Goal: Task Accomplishment & Management: Manage account settings

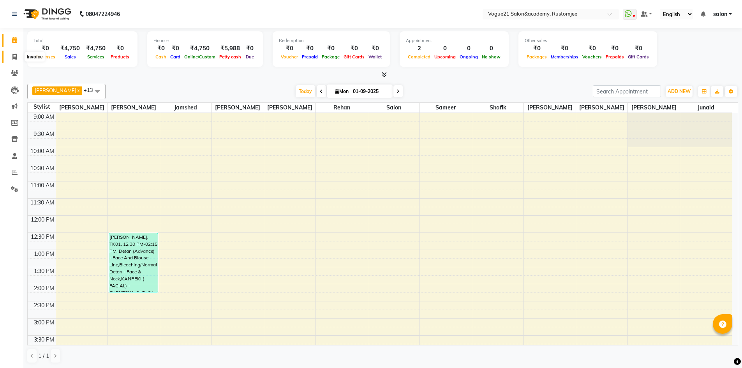
click at [14, 59] on icon at bounding box center [14, 57] width 4 height 6
select select "8171"
select select "service"
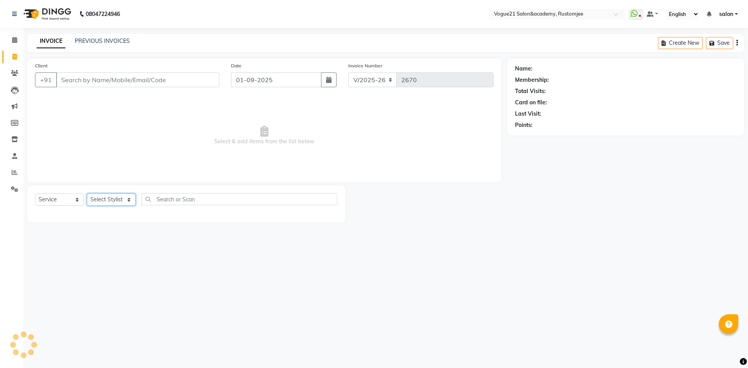
click at [117, 201] on select "Select Stylist" at bounding box center [111, 200] width 49 height 12
select select "76929"
click at [87, 194] on select "Select Stylist [PERSON_NAME] [PERSON_NAME] [PERSON_NAME] [PERSON_NAME] [PERSON_…" at bounding box center [111, 200] width 49 height 12
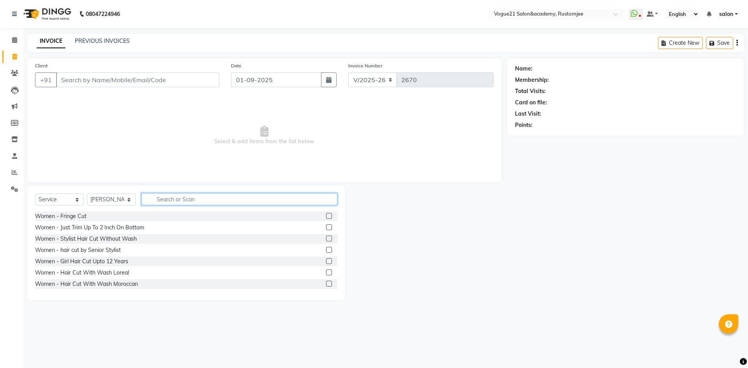
click at [185, 202] on input "text" at bounding box center [239, 199] width 196 height 12
type input "fla"
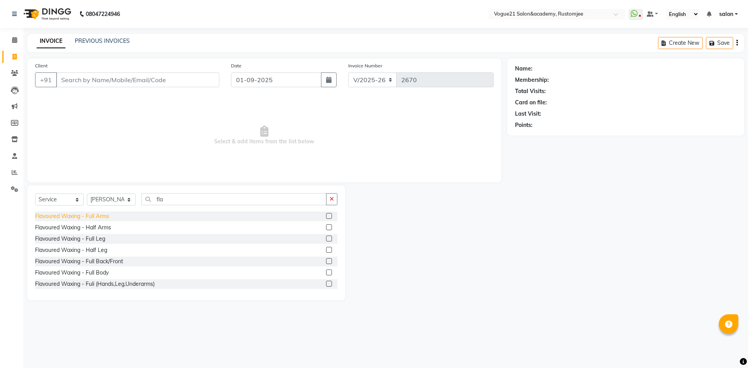
click at [101, 216] on div "Flavoured Waxing - Full Arms" at bounding box center [72, 216] width 74 height 8
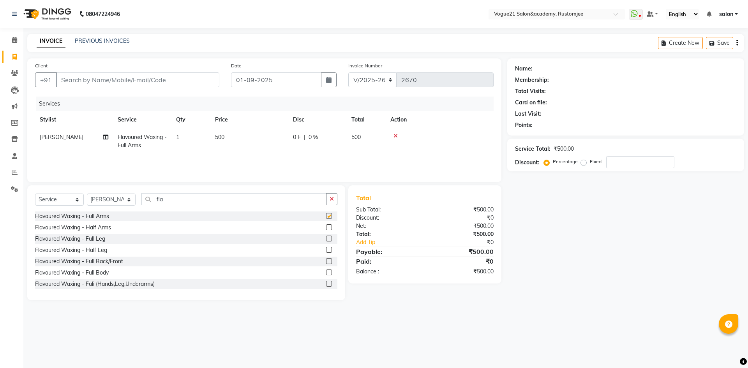
checkbox input "false"
click at [101, 238] on div "Flavoured Waxing - Full Leg" at bounding box center [70, 239] width 70 height 8
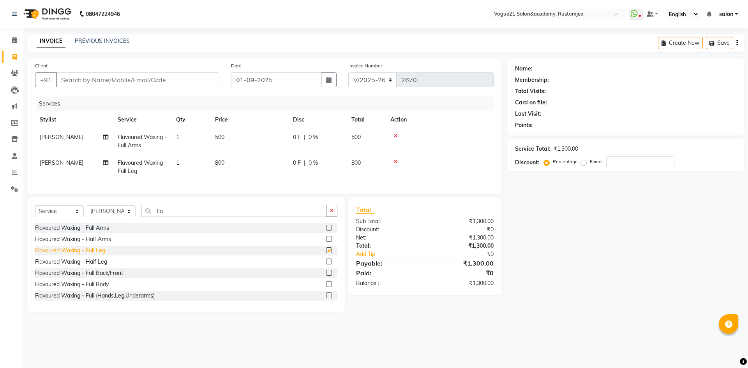
checkbox input "false"
click at [178, 217] on input "fla" at bounding box center [233, 211] width 185 height 12
type input "f"
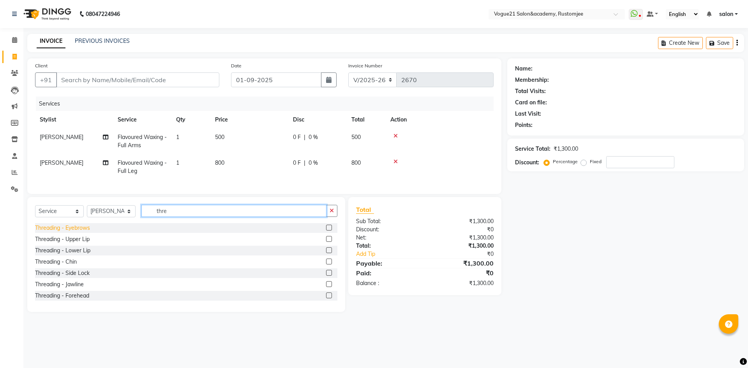
type input "thre"
click at [74, 232] on div "Threading - Eyebrows" at bounding box center [62, 228] width 55 height 8
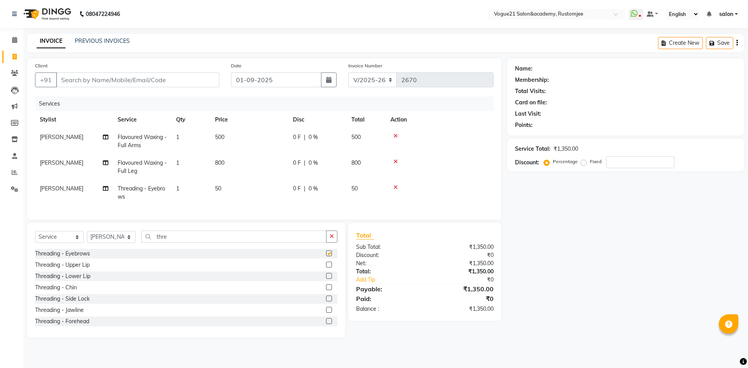
checkbox input "false"
click at [173, 81] on input "Client" at bounding box center [137, 79] width 163 height 15
type input "9"
type input "0"
type input "9582954777"
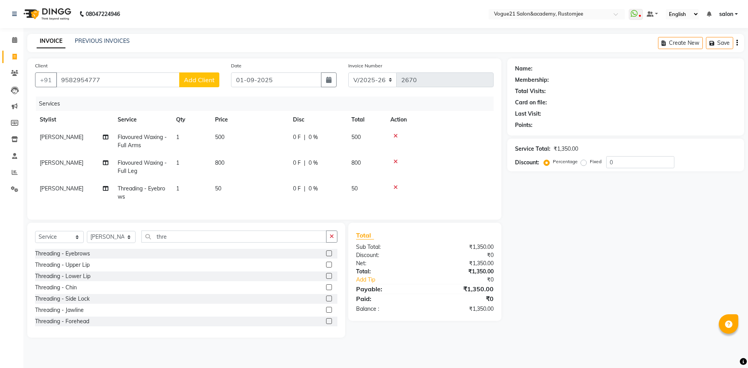
click at [205, 80] on span "Add Client" at bounding box center [199, 80] width 31 height 8
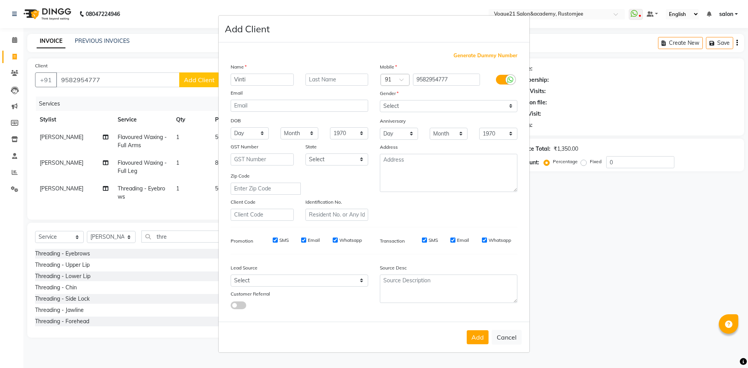
type input "Vinti"
click at [433, 110] on select "Select Male Female Other Prefer Not To Say" at bounding box center [449, 106] width 138 height 12
select select "female"
click at [380, 100] on select "Select Male Female Other Prefer Not To Say" at bounding box center [449, 106] width 138 height 12
click at [473, 332] on button "Add" at bounding box center [478, 337] width 22 height 14
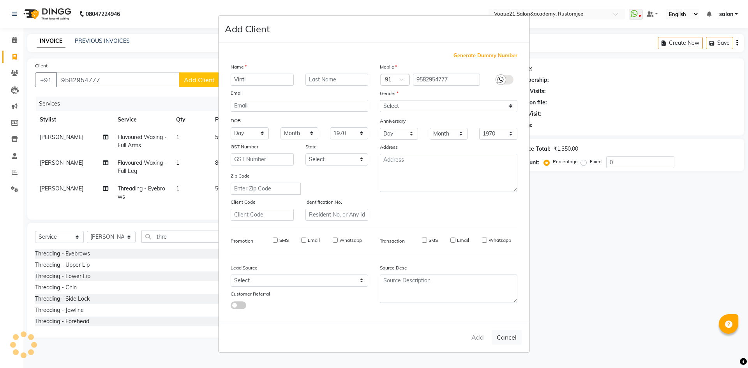
select select
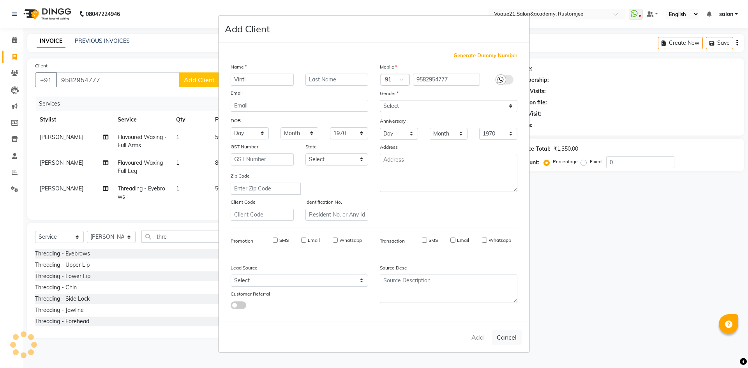
select select
checkbox input "false"
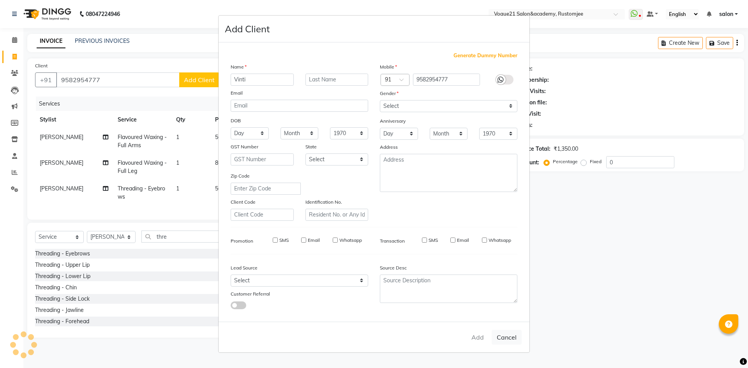
checkbox input "false"
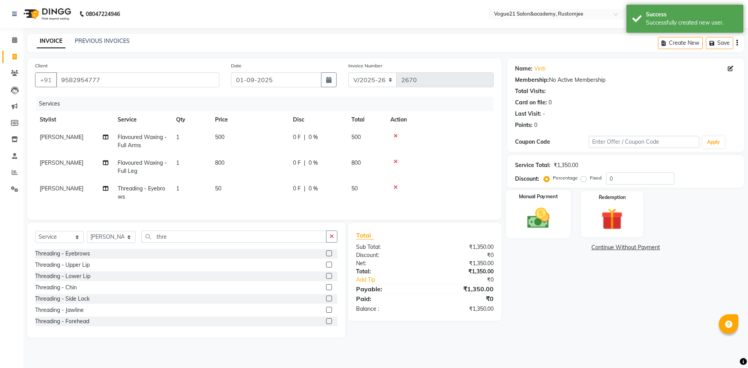
click at [543, 226] on img at bounding box center [538, 218] width 36 height 26
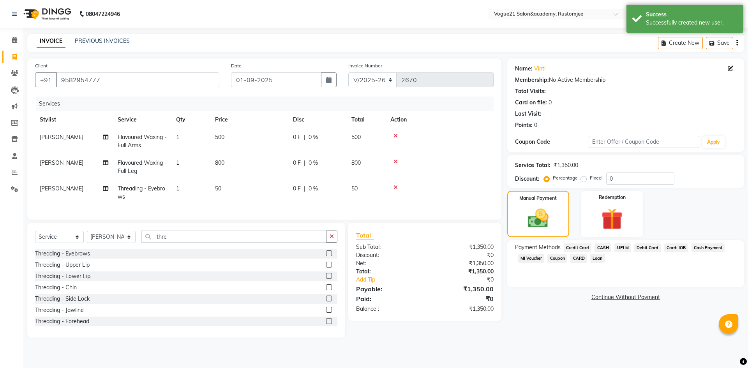
click at [616, 247] on span "UPI M" at bounding box center [622, 247] width 17 height 9
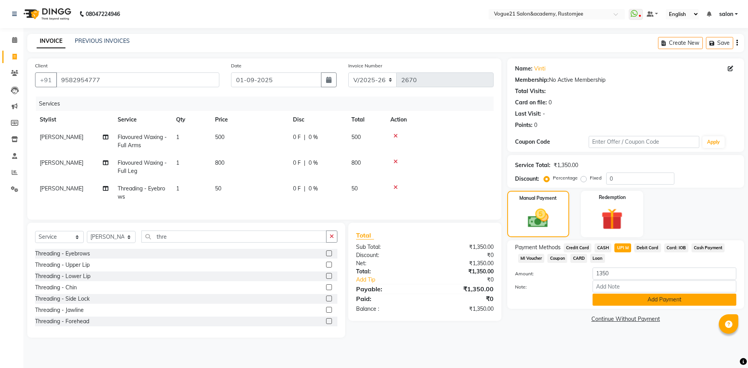
click at [636, 298] on button "Add Payment" at bounding box center [665, 300] width 144 height 12
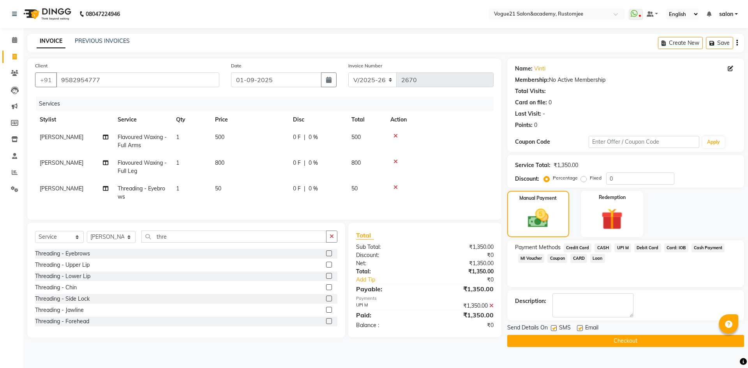
click at [591, 340] on button "Checkout" at bounding box center [625, 341] width 237 height 12
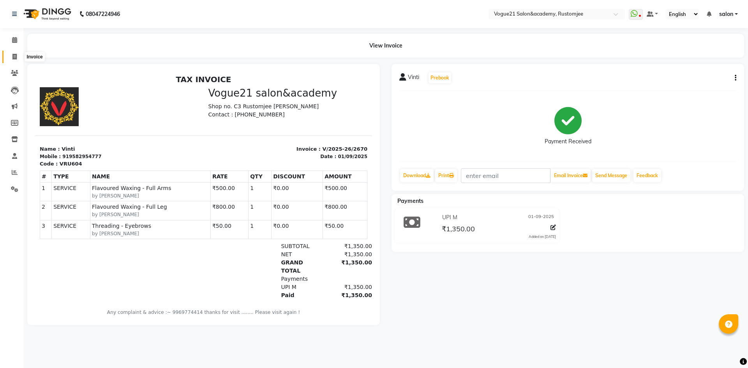
click at [14, 60] on span at bounding box center [15, 57] width 14 height 9
select select "8171"
select select "service"
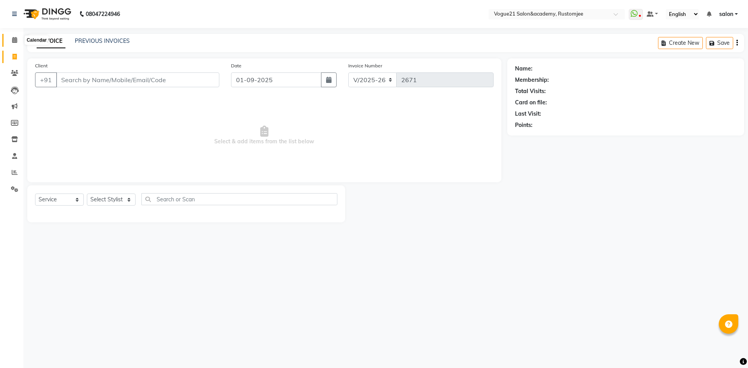
click at [13, 37] on span at bounding box center [15, 40] width 14 height 9
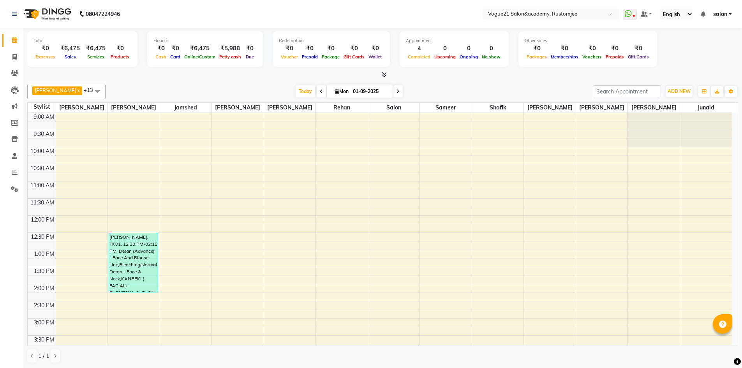
scroll to position [0, 0]
click at [18, 55] on span at bounding box center [15, 56] width 14 height 9
select select "8171"
select select "service"
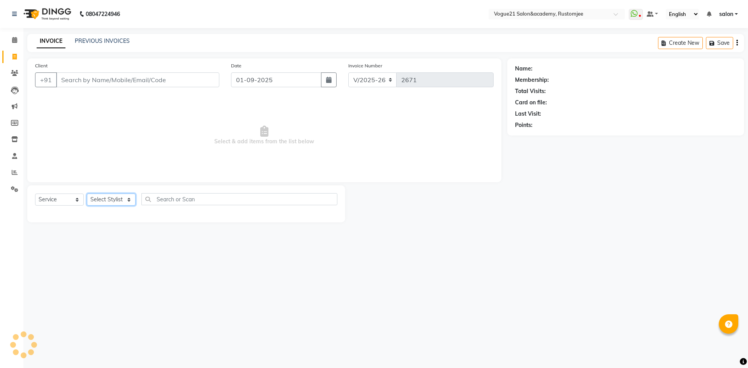
click at [113, 205] on select "Select Stylist" at bounding box center [111, 200] width 49 height 12
click at [123, 198] on select "Select Stylist" at bounding box center [111, 200] width 49 height 12
click at [120, 197] on select "Select Stylist [PERSON_NAME] [PERSON_NAME] [PERSON_NAME] [PERSON_NAME] [PERSON_…" at bounding box center [111, 200] width 49 height 12
select select "77867"
click at [87, 194] on select "Select Stylist [PERSON_NAME] [PERSON_NAME] [PERSON_NAME] [PERSON_NAME] [PERSON_…" at bounding box center [111, 200] width 49 height 12
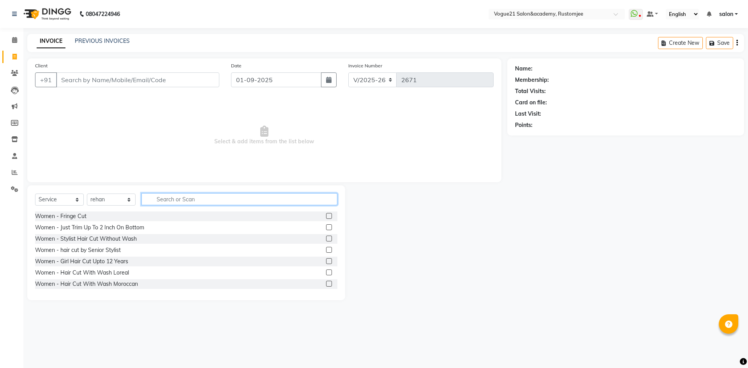
click at [188, 195] on input "text" at bounding box center [239, 199] width 196 height 12
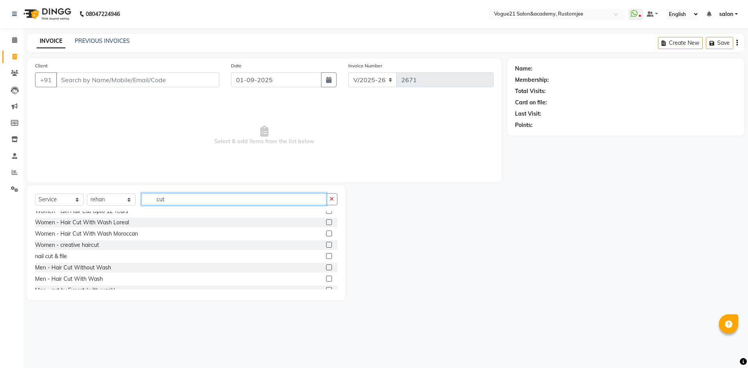
scroll to position [78, 0]
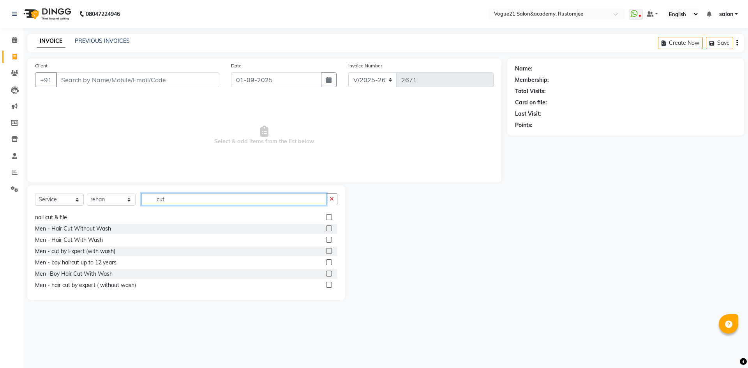
type input "cut"
click at [97, 224] on div "Women - Fringe Cut Women - Stylist Hair Cut Without Wash Women - hair cut by Se…" at bounding box center [186, 251] width 302 height 78
click at [98, 229] on div "Men - Hair Cut Without Wash" at bounding box center [73, 229] width 76 height 8
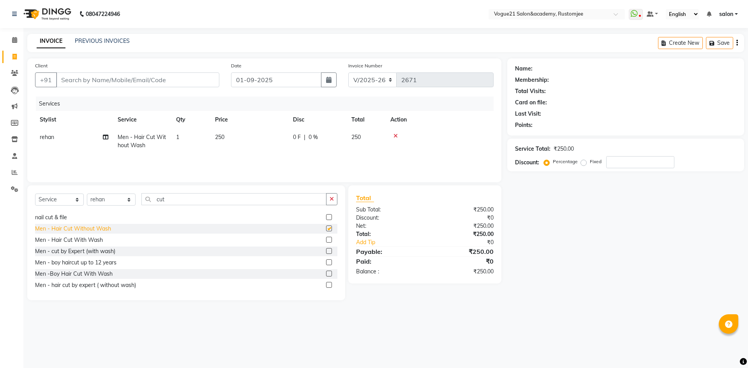
checkbox input "false"
click at [178, 86] on input "Client" at bounding box center [137, 79] width 163 height 15
type input "f"
type input "0"
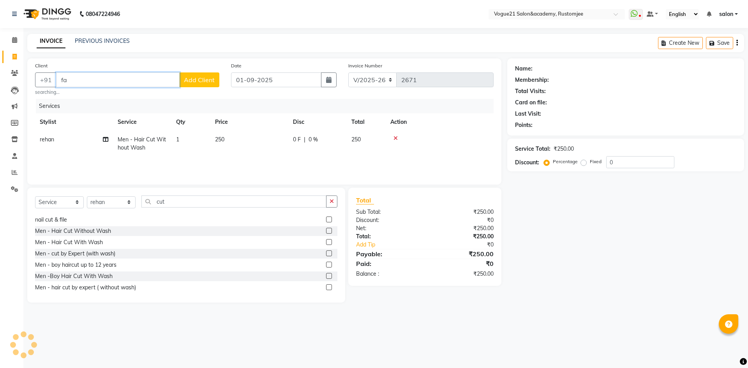
type input "f"
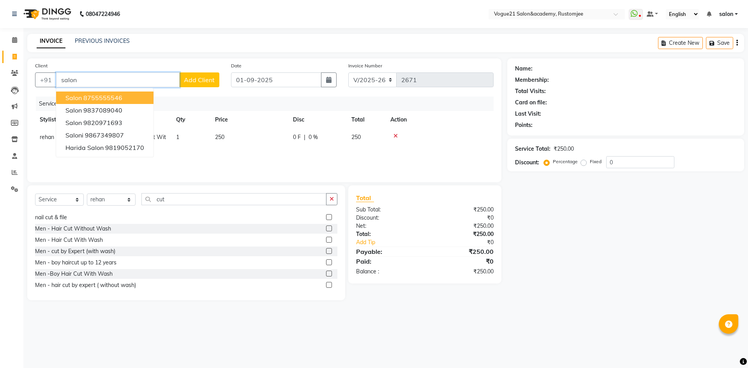
click at [138, 99] on button "Salon 8755555546" at bounding box center [104, 98] width 97 height 12
type input "8755555546"
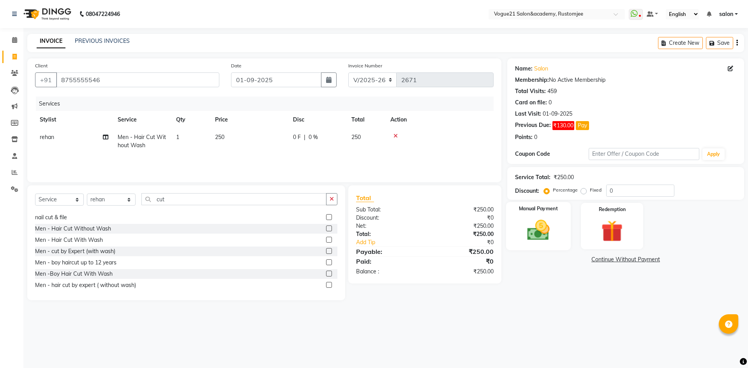
click at [543, 229] on img at bounding box center [538, 230] width 36 height 26
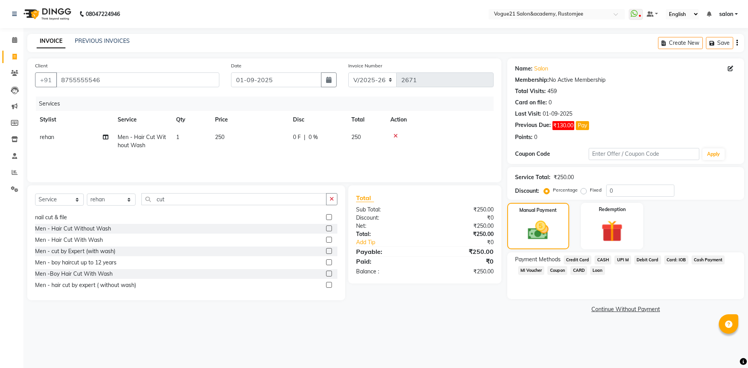
click at [622, 261] on span "UPI M" at bounding box center [622, 260] width 17 height 9
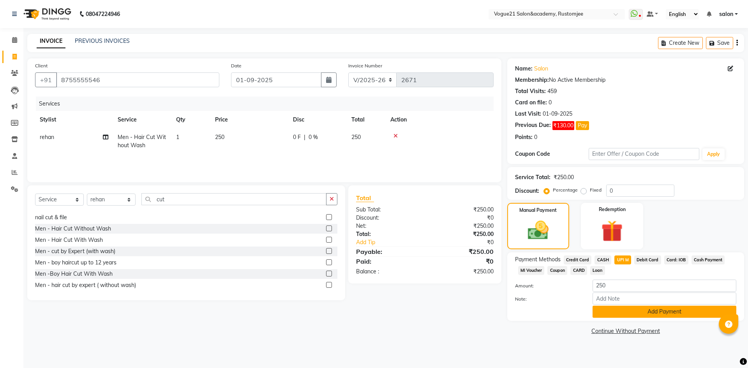
click at [635, 313] on button "Add Payment" at bounding box center [665, 312] width 144 height 12
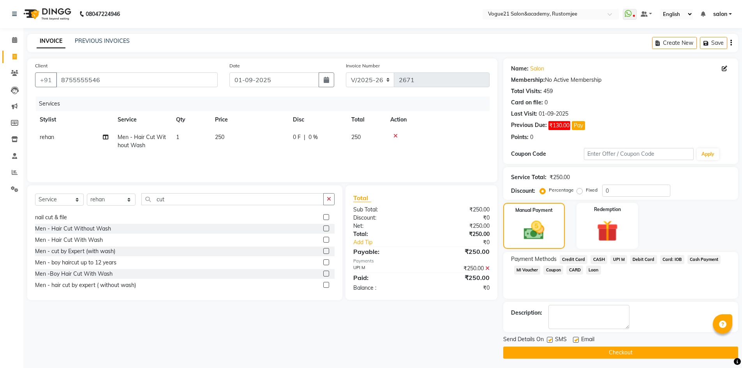
click at [588, 355] on button "Checkout" at bounding box center [620, 353] width 235 height 12
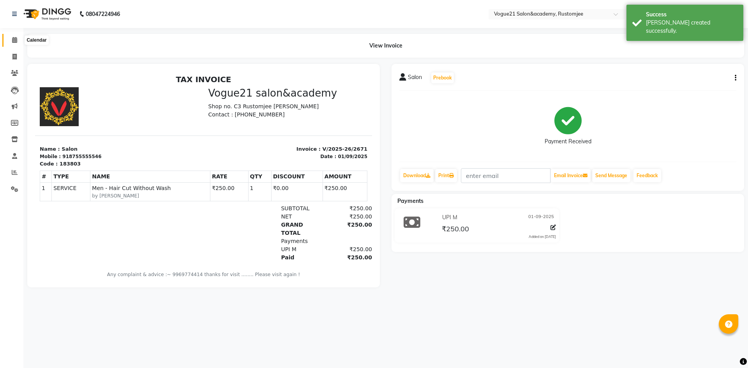
click at [12, 44] on span at bounding box center [15, 40] width 14 height 9
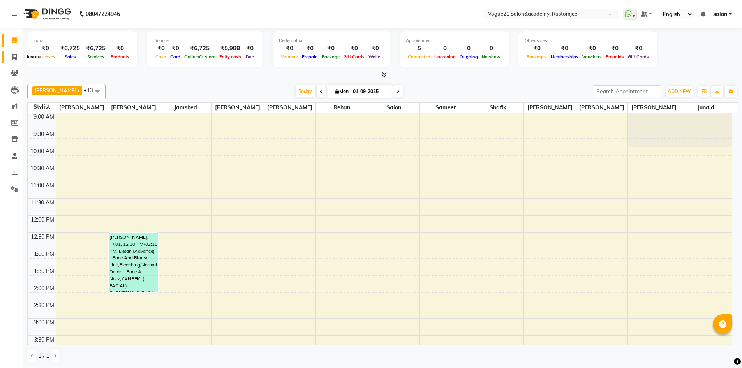
click at [16, 60] on span at bounding box center [15, 57] width 14 height 9
select select "service"
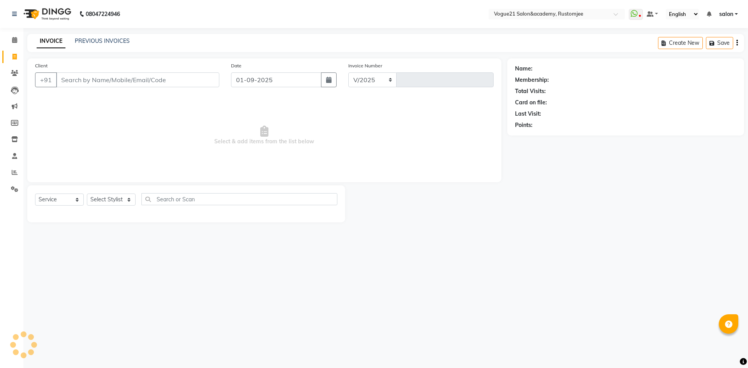
select select "8171"
type input "2672"
click at [102, 40] on link "PREVIOUS INVOICES" at bounding box center [102, 40] width 55 height 7
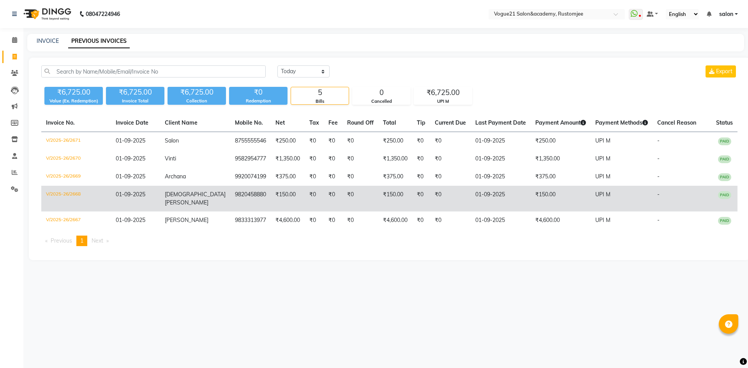
click at [378, 195] on td "₹150.00" at bounding box center [395, 199] width 34 height 26
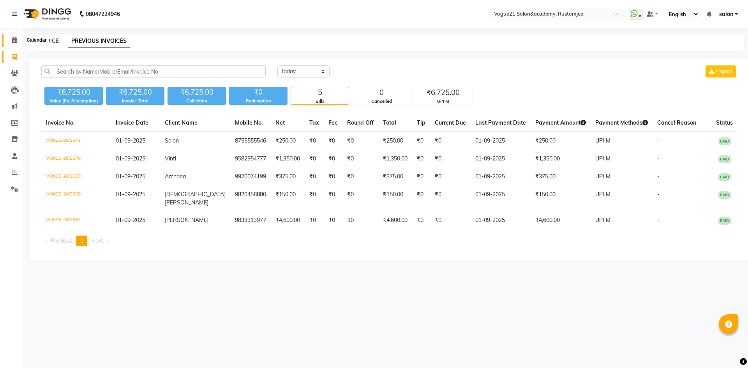
drag, startPoint x: 18, startPoint y: 39, endPoint x: 43, endPoint y: 46, distance: 26.2
click at [18, 39] on span at bounding box center [15, 40] width 14 height 9
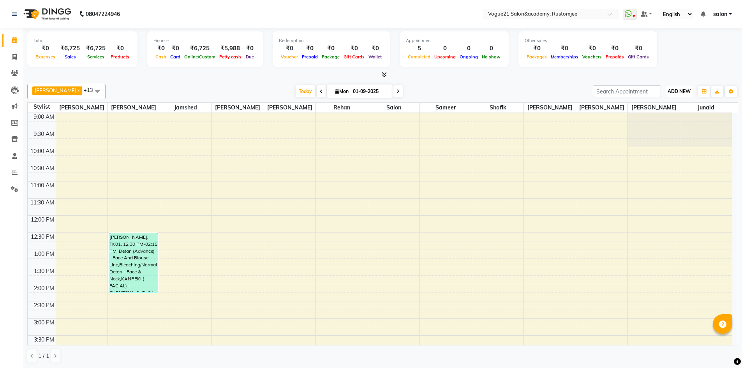
click at [674, 91] on span "ADD NEW" at bounding box center [679, 91] width 23 height 6
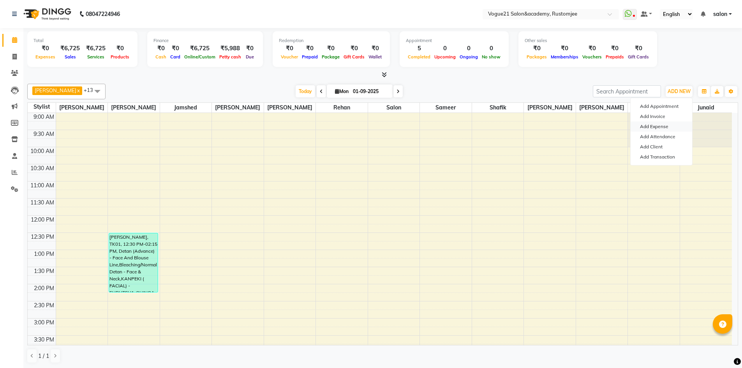
click at [666, 127] on link "Add Expense" at bounding box center [662, 127] width 62 height 10
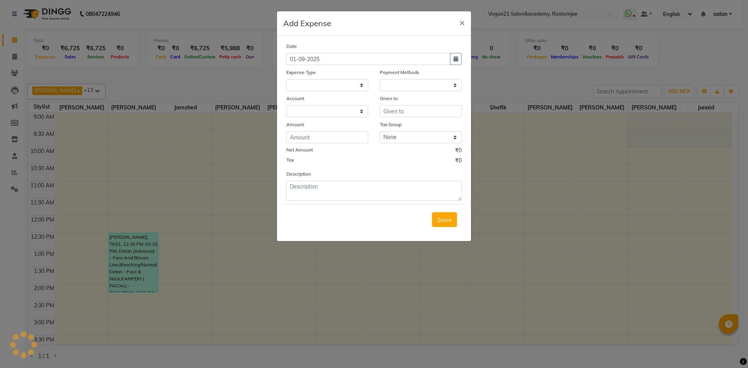
select select "1"
select select "7299"
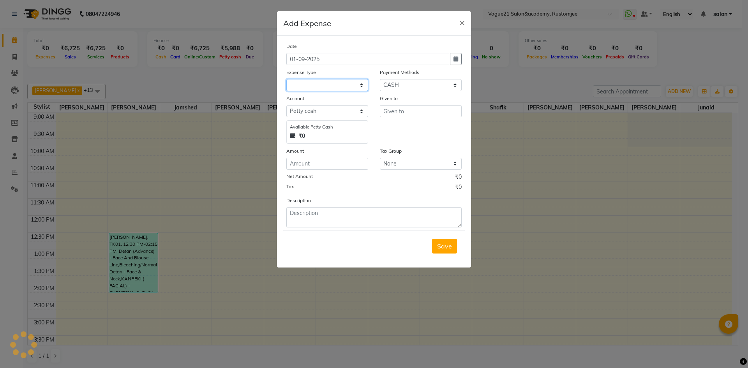
click at [339, 83] on select at bounding box center [327, 85] width 82 height 12
drag, startPoint x: 339, startPoint y: 83, endPoint x: 343, endPoint y: 82, distance: 4.2
click at [339, 83] on select at bounding box center [327, 85] width 82 height 12
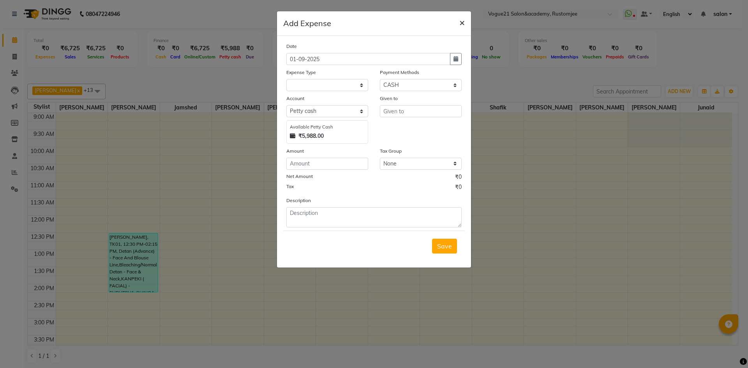
click at [464, 23] on span "×" at bounding box center [461, 22] width 5 height 12
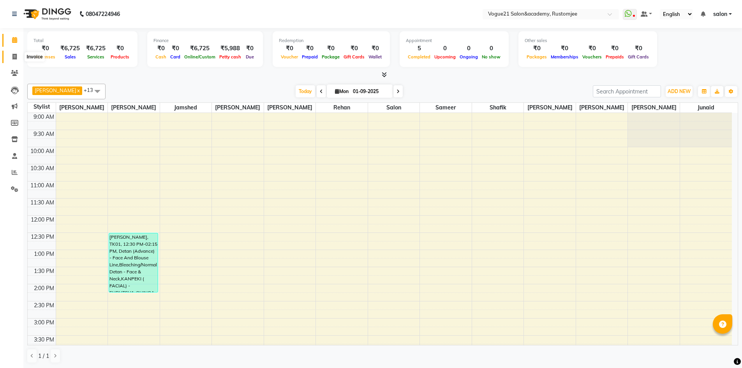
click at [15, 60] on span at bounding box center [15, 57] width 14 height 9
select select "service"
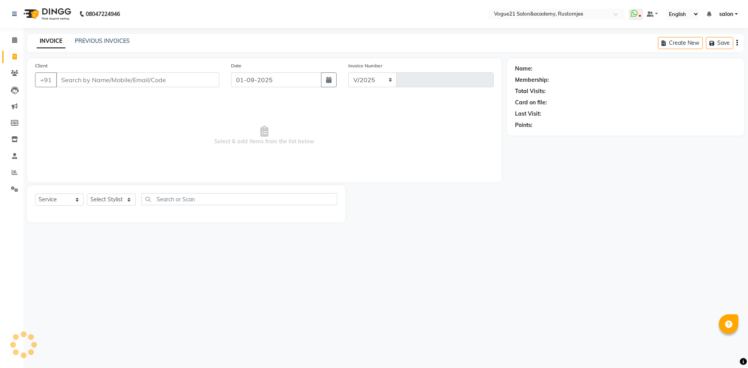
select select "8171"
type input "2672"
click at [112, 35] on div "INVOICE PREVIOUS INVOICES Create New Save" at bounding box center [385, 43] width 717 height 18
click at [113, 36] on div "INVOICE PREVIOUS INVOICES Create New Save" at bounding box center [385, 43] width 717 height 18
click at [111, 42] on link "PREVIOUS INVOICES" at bounding box center [102, 40] width 55 height 7
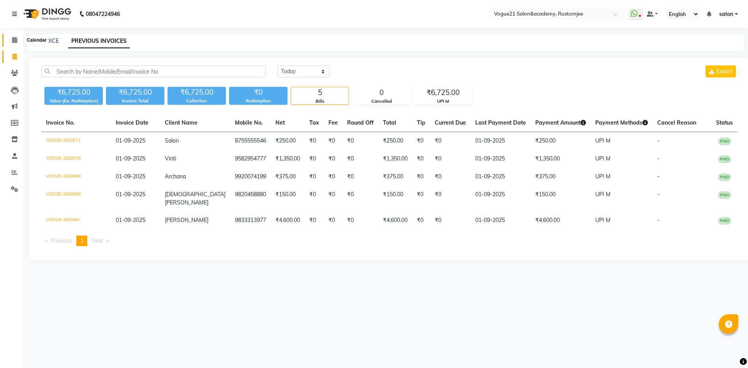
click at [14, 38] on icon at bounding box center [14, 40] width 5 height 6
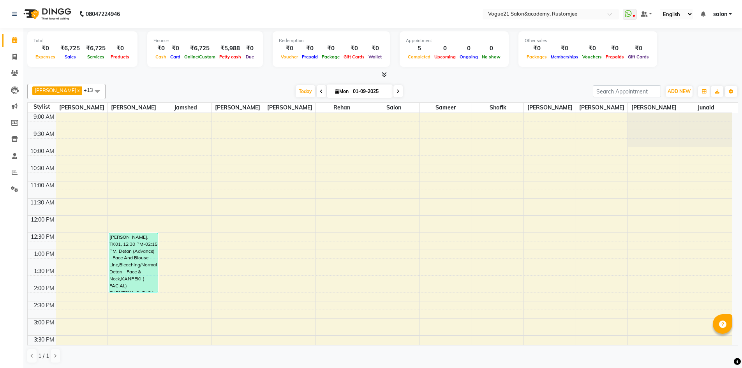
scroll to position [198, 0]
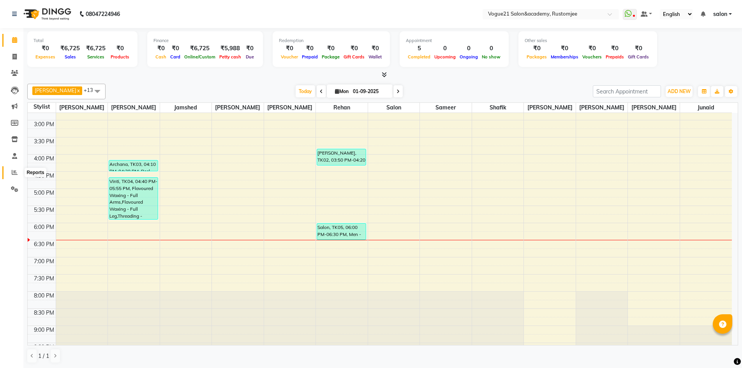
click at [14, 172] on icon at bounding box center [15, 172] width 6 height 6
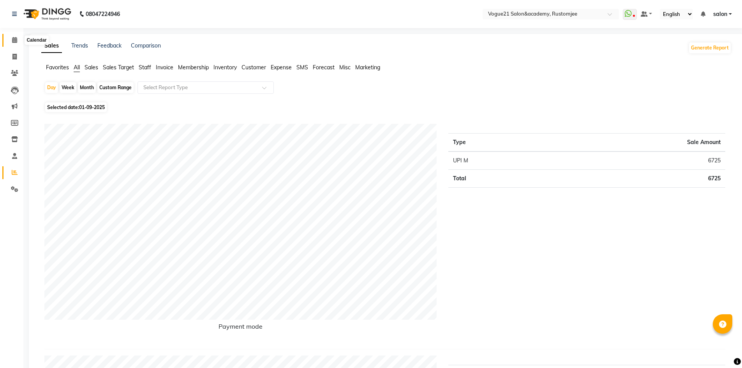
click at [21, 39] on span at bounding box center [15, 40] width 14 height 9
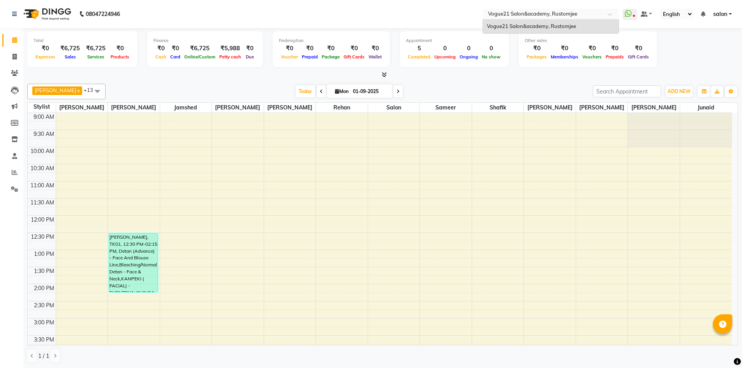
click at [520, 12] on input "text" at bounding box center [543, 15] width 113 height 8
click at [530, 11] on input "text" at bounding box center [543, 15] width 113 height 8
click at [513, 16] on input "text" at bounding box center [543, 15] width 113 height 8
click at [374, 14] on nav "08047224946 Select Location × Vogue21 Salon&academy, Rustomjee Vogue21 Salon&ac…" at bounding box center [371, 14] width 742 height 28
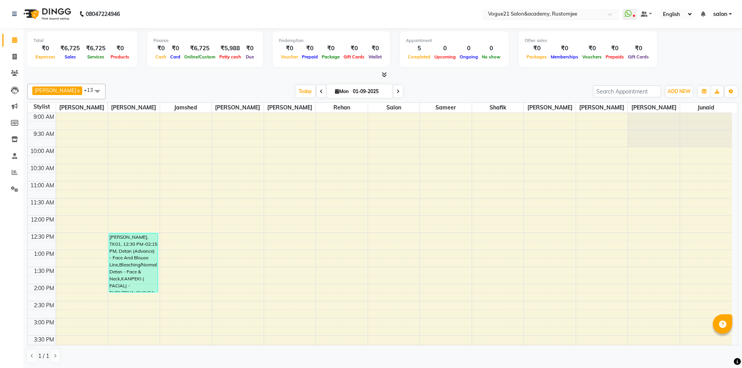
click at [494, 17] on input "text" at bounding box center [543, 15] width 113 height 8
click at [451, 18] on nav "08047224946 Select Location × Vogue21 Salon&academy, Rustomjee WhatsApp Status …" at bounding box center [371, 14] width 742 height 28
click at [681, 94] on span "ADD NEW" at bounding box center [679, 91] width 23 height 6
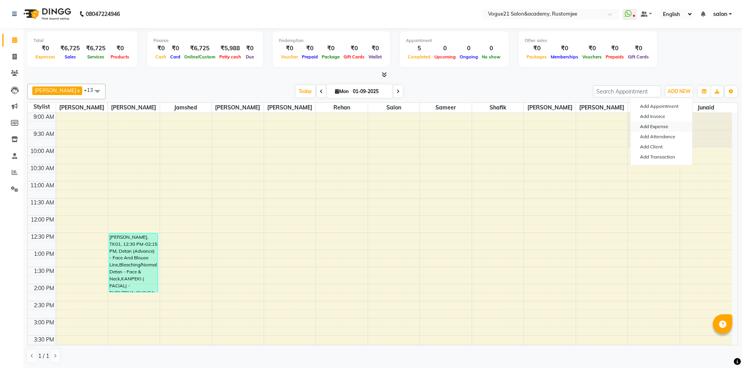
click at [666, 127] on link "Add Expense" at bounding box center [662, 127] width 62 height 10
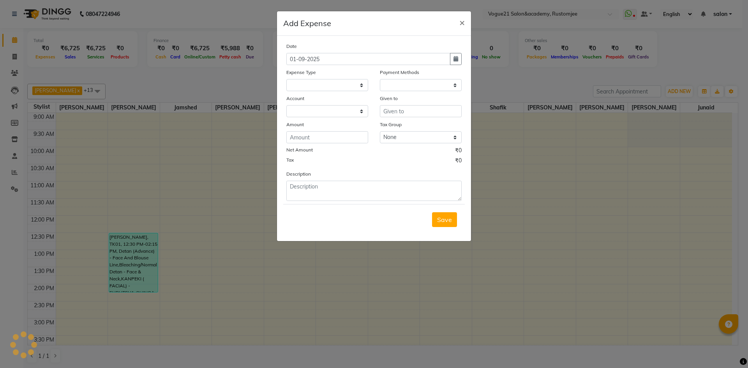
select select "1"
select select "7299"
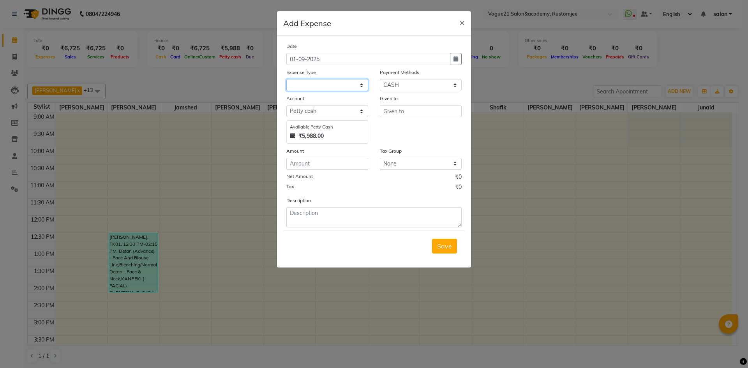
click at [310, 83] on select at bounding box center [327, 85] width 82 height 12
click at [674, 63] on ngb-modal-window "Add Expense × Date 01-09-2025 Expense Type Payment Methods Select Credit Card P…" at bounding box center [374, 184] width 748 height 368
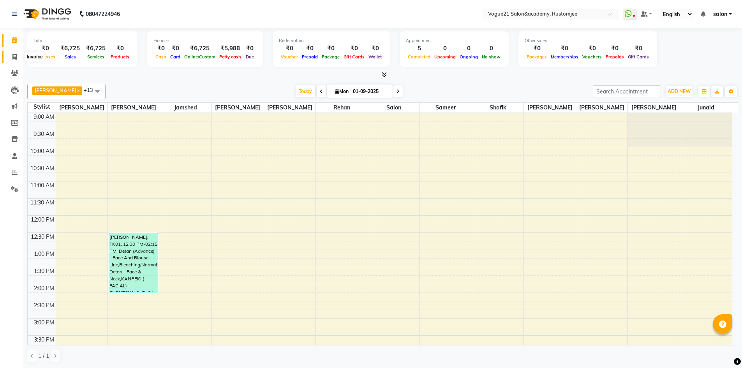
click at [14, 55] on icon at bounding box center [14, 57] width 4 height 6
select select "8171"
select select "service"
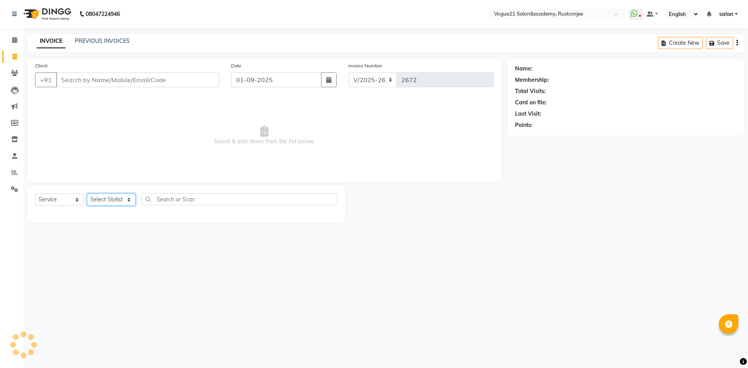
click at [100, 202] on select "Select Stylist" at bounding box center [111, 200] width 49 height 12
select select "76929"
click at [87, 194] on select "Select Stylist [PERSON_NAME] [PERSON_NAME] [PERSON_NAME] [PERSON_NAME] [PERSON_…" at bounding box center [111, 200] width 49 height 12
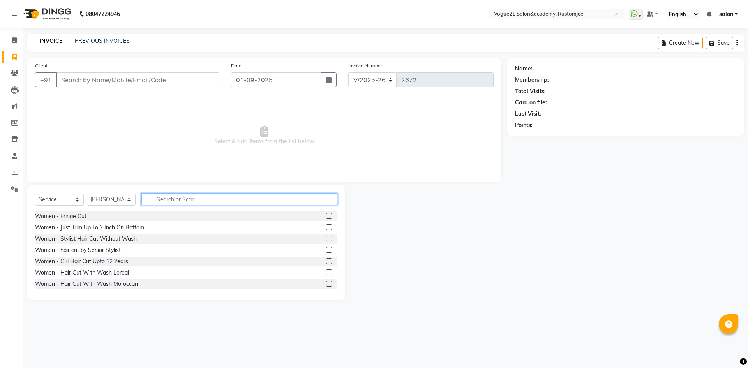
click at [175, 200] on input "text" at bounding box center [239, 199] width 196 height 12
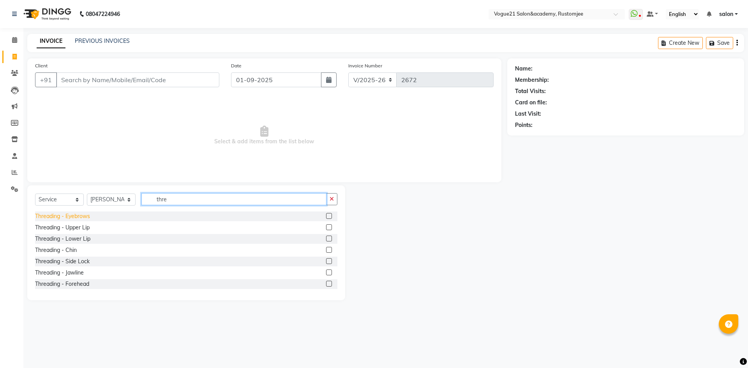
type input "thre"
click at [80, 218] on div "Threading - Eyebrows" at bounding box center [62, 216] width 55 height 8
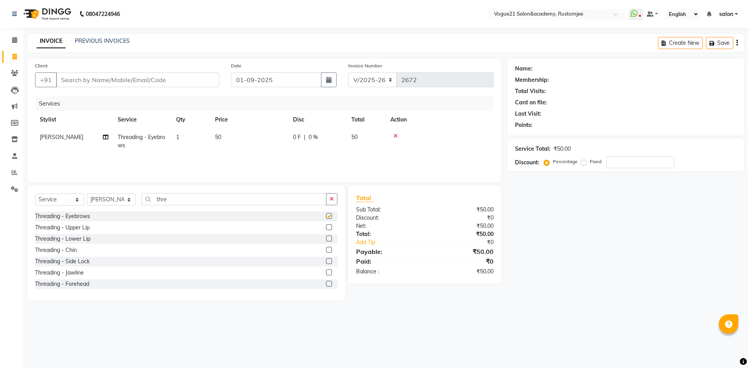
checkbox input "false"
click at [203, 201] on input "thre" at bounding box center [233, 199] width 185 height 12
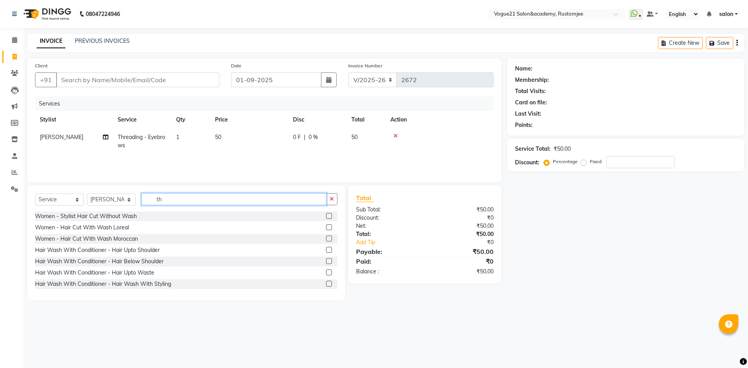
type input "t"
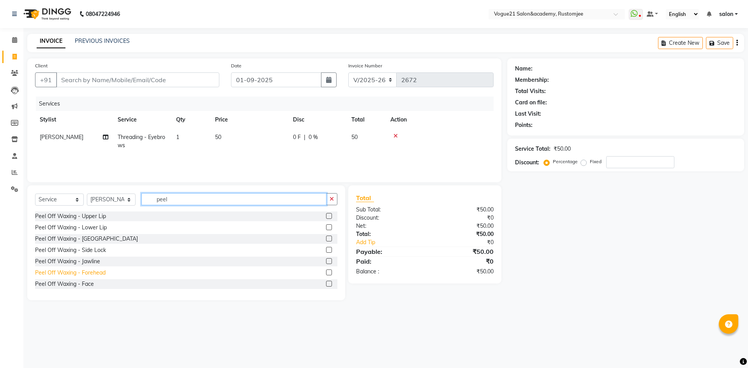
type input "peel"
click at [94, 272] on div "Peel Off Waxing - Forehead" at bounding box center [70, 273] width 71 height 8
checkbox input "false"
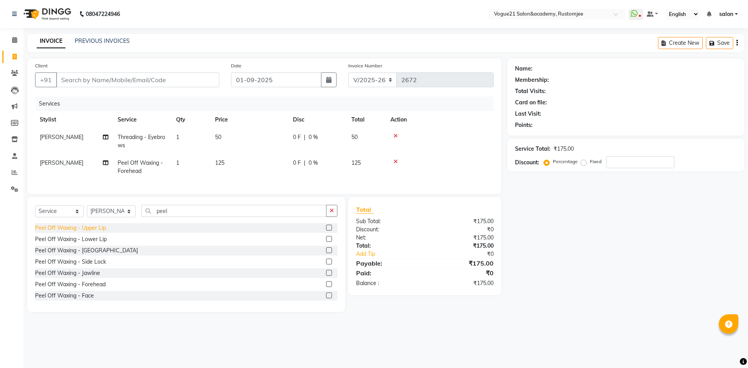
click at [90, 232] on div "Peel Off Waxing - Upper Lip" at bounding box center [70, 228] width 71 height 8
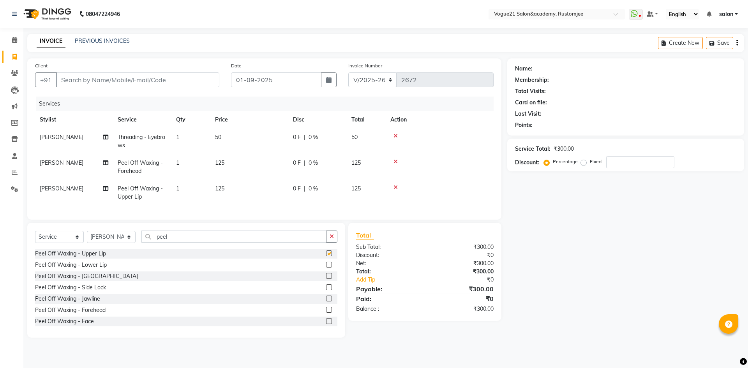
checkbox input "false"
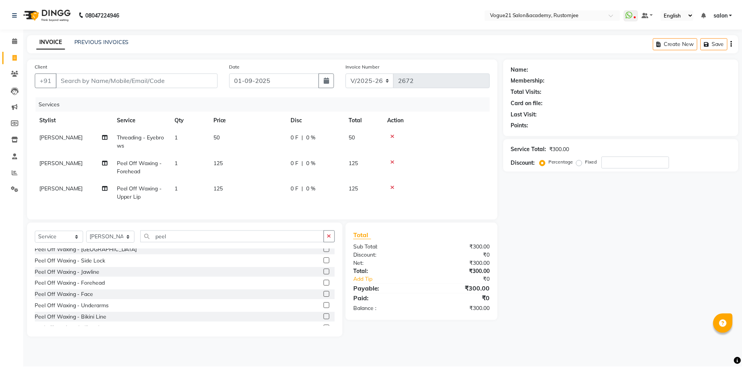
scroll to position [58, 0]
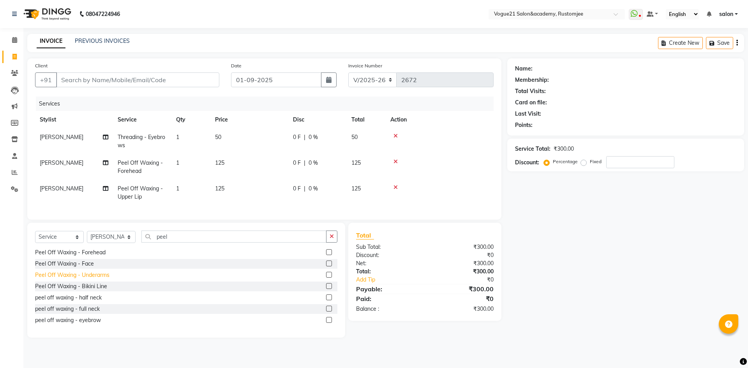
click at [98, 279] on div "Peel Off Waxing - Underarms" at bounding box center [72, 275] width 74 height 8
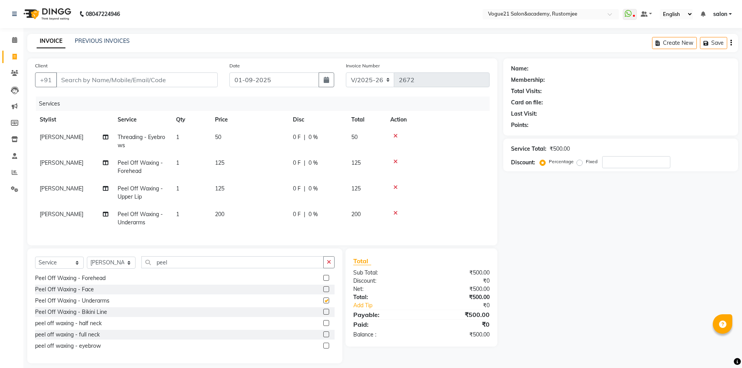
checkbox input "false"
click at [190, 268] on input "peel" at bounding box center [232, 262] width 182 height 12
type input "p"
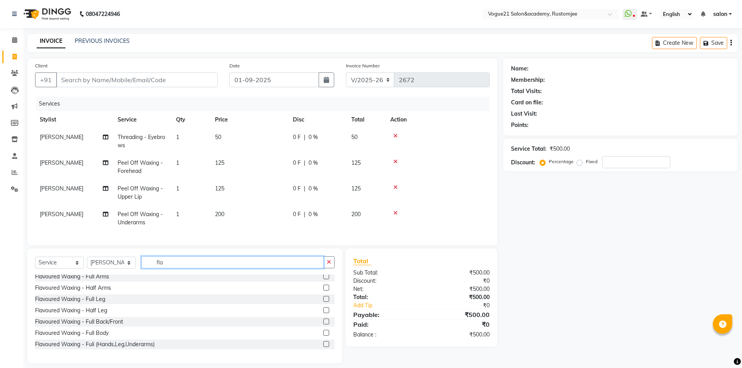
scroll to position [0, 0]
type input "fla"
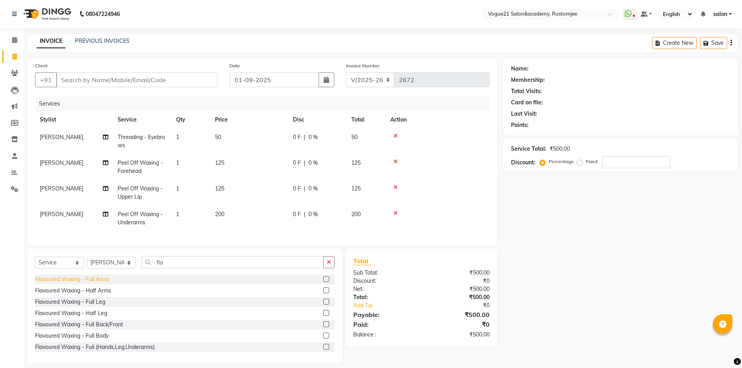
click at [107, 283] on div "Flavoured Waxing - Full Arms" at bounding box center [72, 279] width 74 height 8
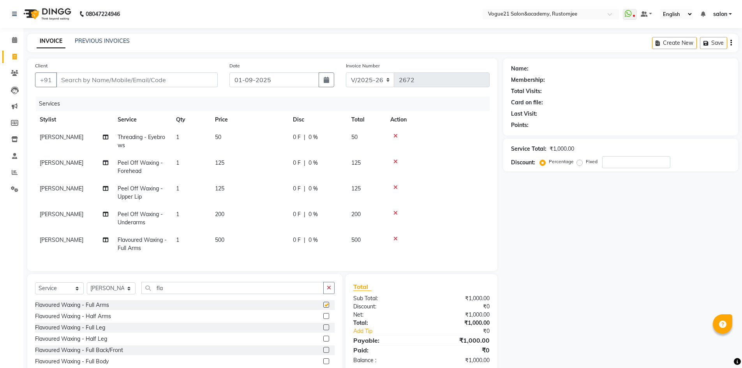
checkbox input "false"
click at [104, 343] on div "Flavoured Waxing - Half Leg" at bounding box center [71, 339] width 72 height 8
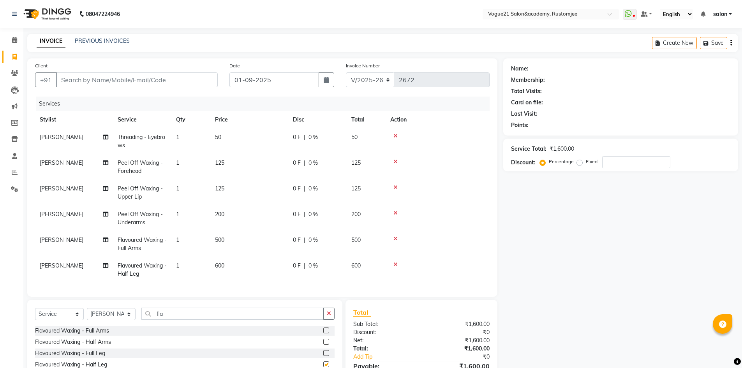
checkbox input "false"
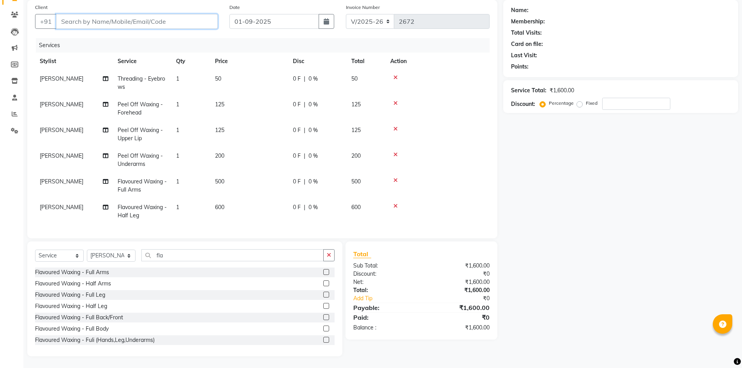
click at [110, 19] on input "Client" at bounding box center [137, 21] width 162 height 15
type input "9"
type input "0"
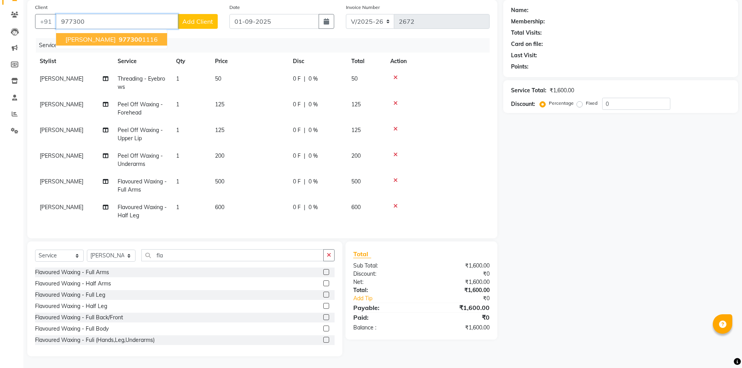
click at [99, 35] on span "shreya shirke" at bounding box center [90, 39] width 50 height 8
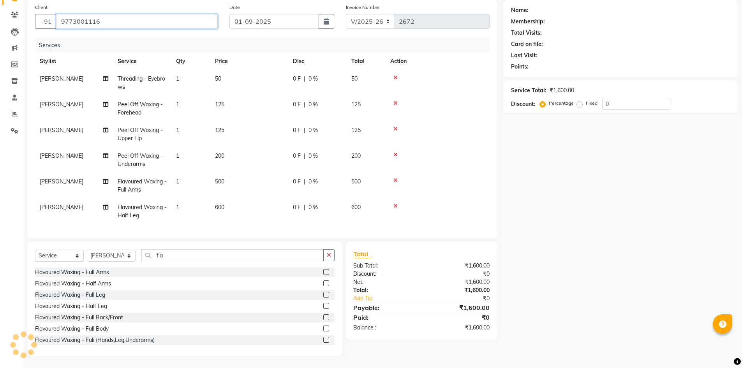
type input "9773001116"
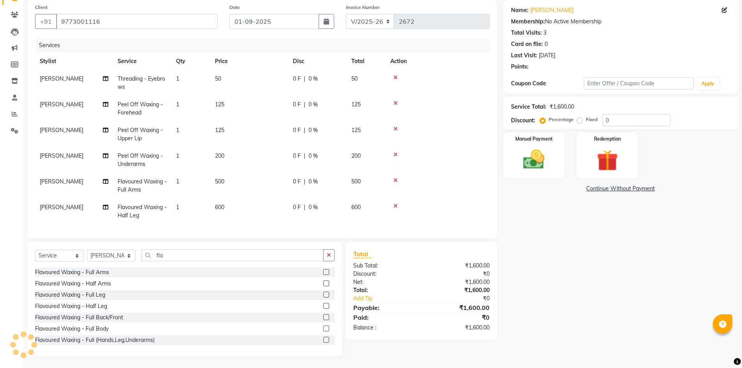
scroll to position [0, 0]
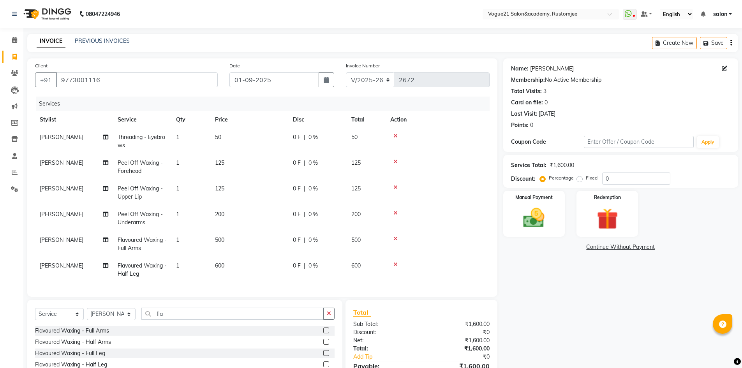
click at [541, 68] on link "Shreya Shirke" at bounding box center [552, 69] width 44 height 8
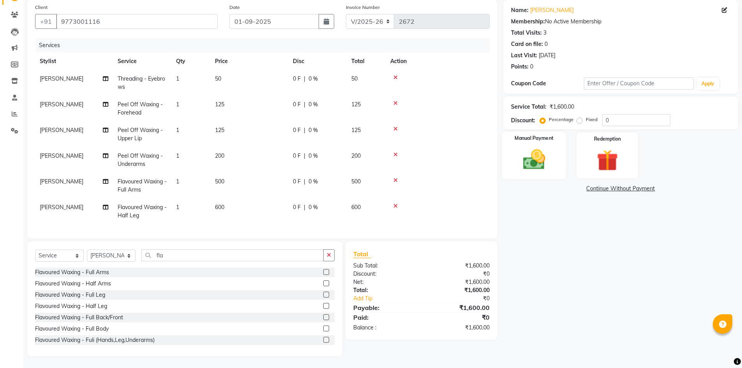
click at [548, 158] on img at bounding box center [534, 159] width 36 height 25
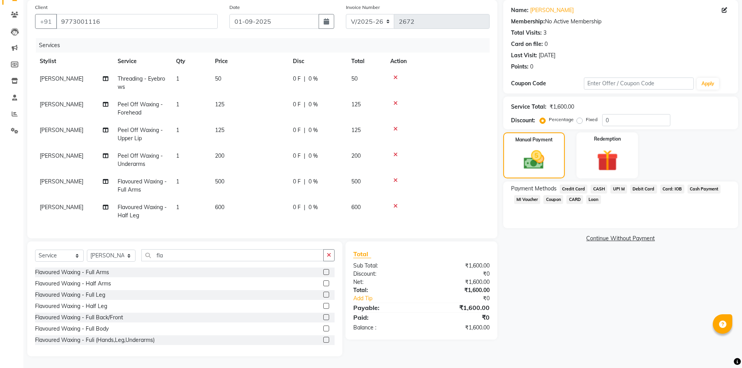
click at [618, 185] on span "UPI M" at bounding box center [618, 189] width 17 height 9
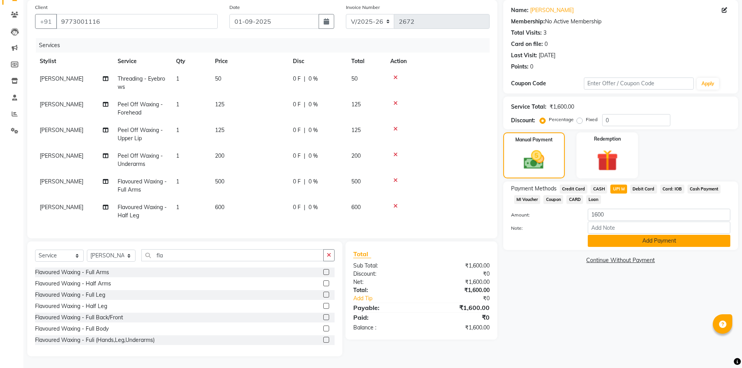
click at [643, 239] on button "Add Payment" at bounding box center [659, 241] width 143 height 12
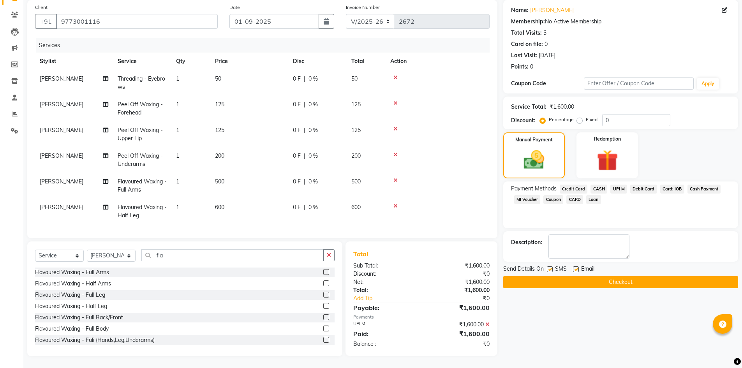
click at [577, 280] on button "Checkout" at bounding box center [620, 282] width 235 height 12
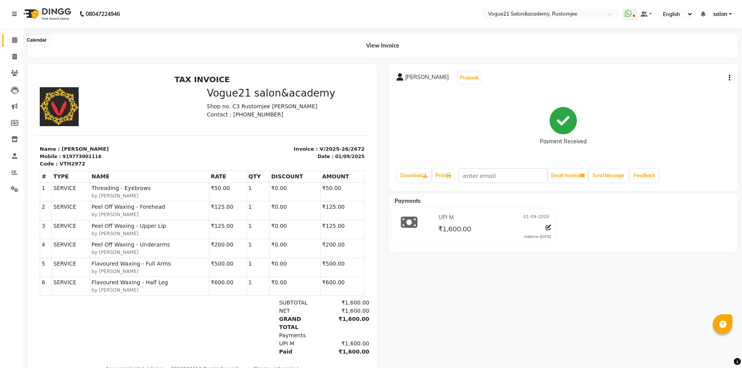
drag, startPoint x: 17, startPoint y: 36, endPoint x: 34, endPoint y: 38, distance: 17.3
click at [17, 36] on span at bounding box center [15, 40] width 14 height 9
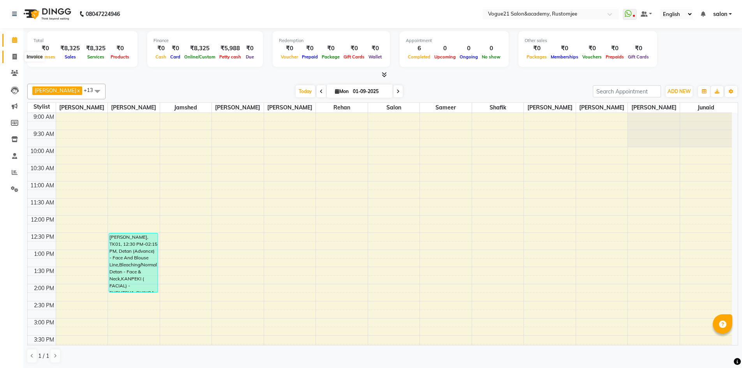
click at [15, 56] on icon at bounding box center [14, 57] width 4 height 6
select select "service"
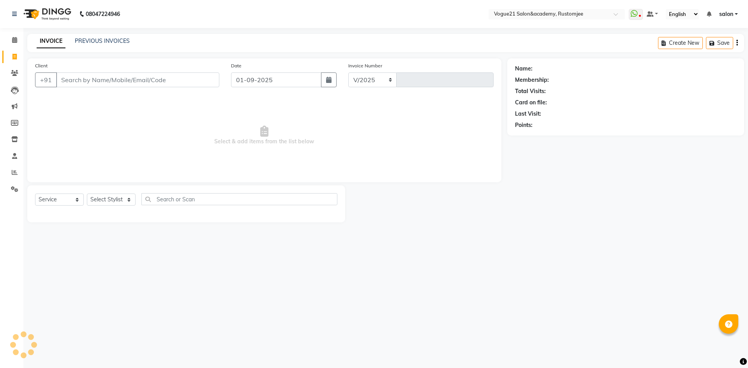
select select "8171"
type input "2673"
click at [111, 200] on select "Select Stylist" at bounding box center [111, 200] width 49 height 12
select select "76929"
click at [87, 194] on select "Select Stylist [PERSON_NAME] [PERSON_NAME] [PERSON_NAME] [PERSON_NAME] [PERSON_…" at bounding box center [111, 200] width 49 height 12
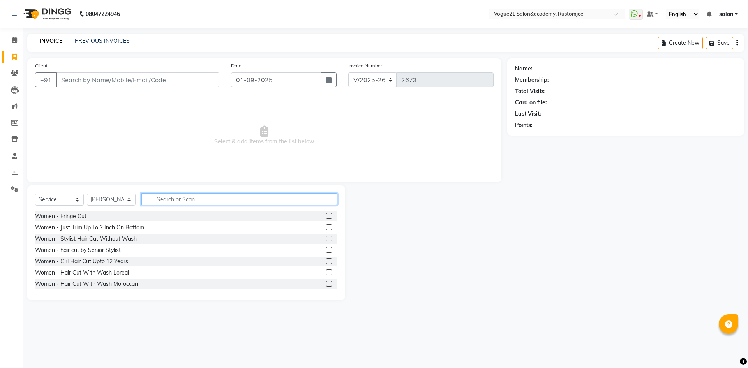
click at [168, 199] on input "text" at bounding box center [239, 199] width 196 height 12
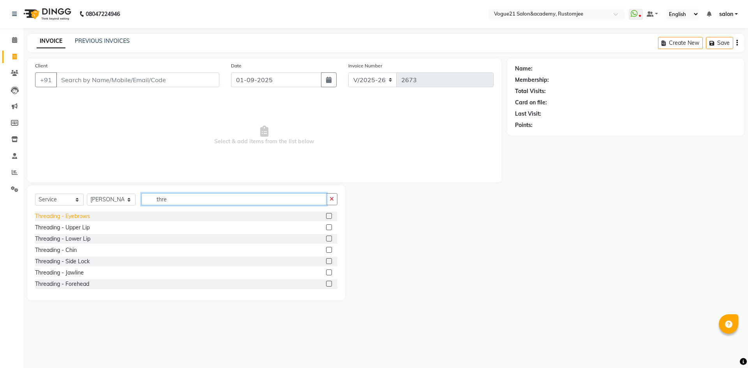
type input "thre"
click at [83, 215] on div "Threading - Eyebrows" at bounding box center [62, 216] width 55 height 8
checkbox input "false"
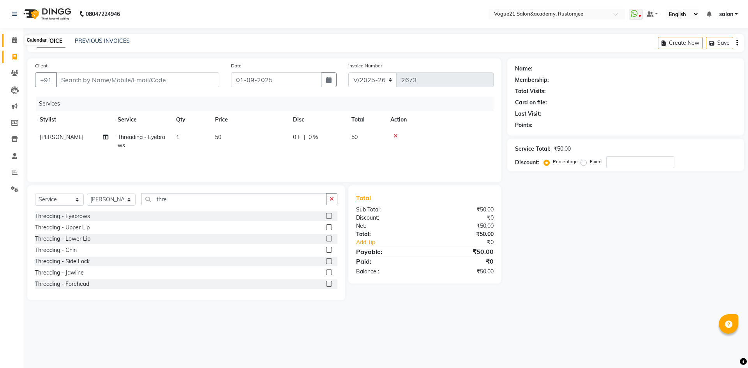
click at [14, 37] on icon at bounding box center [14, 40] width 5 height 6
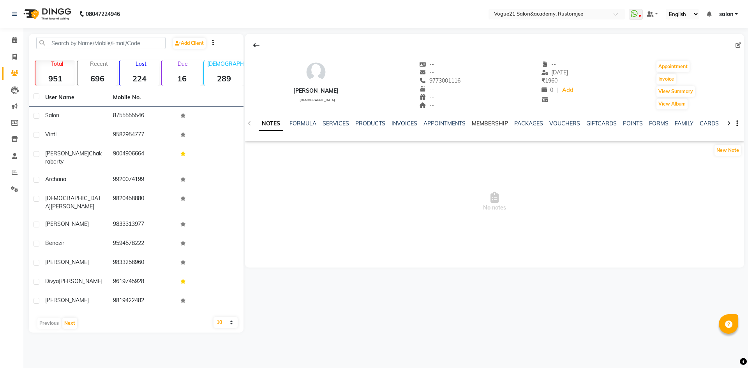
click at [489, 123] on link "MEMBERSHIP" at bounding box center [490, 123] width 36 height 7
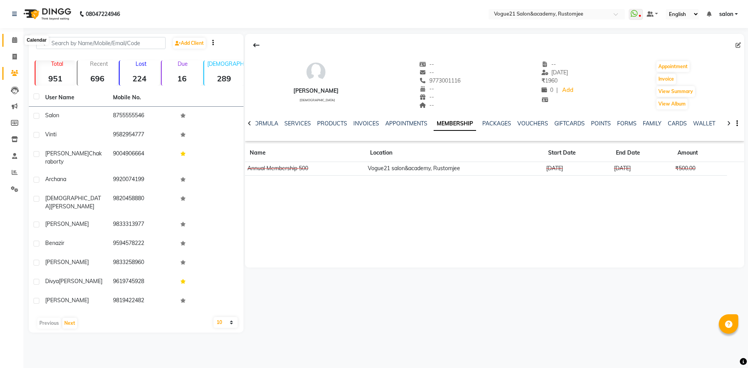
drag, startPoint x: 13, startPoint y: 42, endPoint x: 109, endPoint y: 0, distance: 104.7
click at [13, 42] on icon at bounding box center [14, 40] width 5 height 6
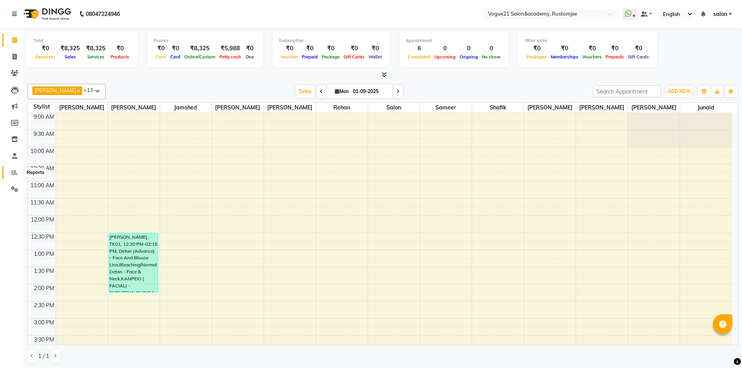
click at [13, 172] on icon at bounding box center [15, 172] width 6 height 6
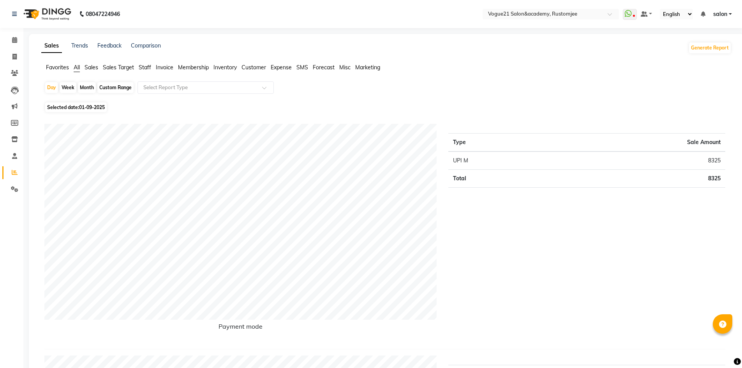
click at [143, 67] on span "Staff" at bounding box center [145, 67] width 12 height 7
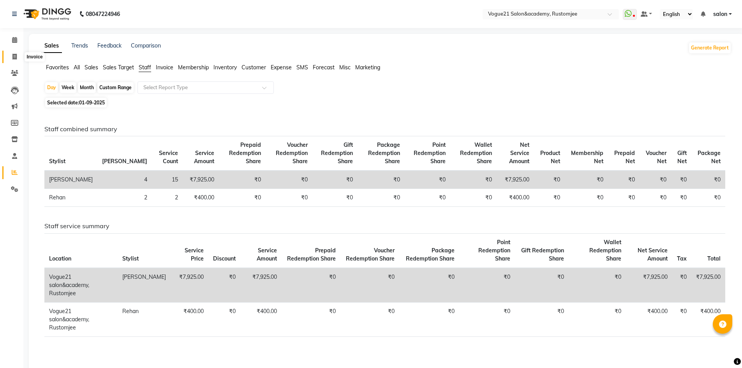
click at [16, 54] on icon at bounding box center [14, 57] width 4 height 6
select select "8171"
select select "service"
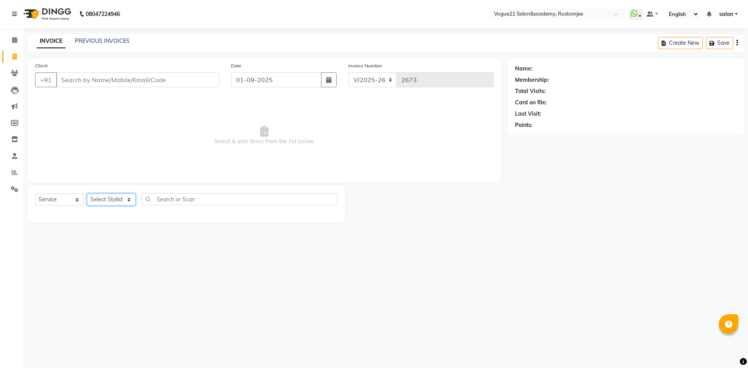
click at [108, 200] on select "Select Stylist" at bounding box center [111, 200] width 49 height 12
select select "76929"
click at [87, 194] on select "Select Stylist [PERSON_NAME] [PERSON_NAME] [PERSON_NAME] [PERSON_NAME] [PERSON_…" at bounding box center [111, 200] width 49 height 12
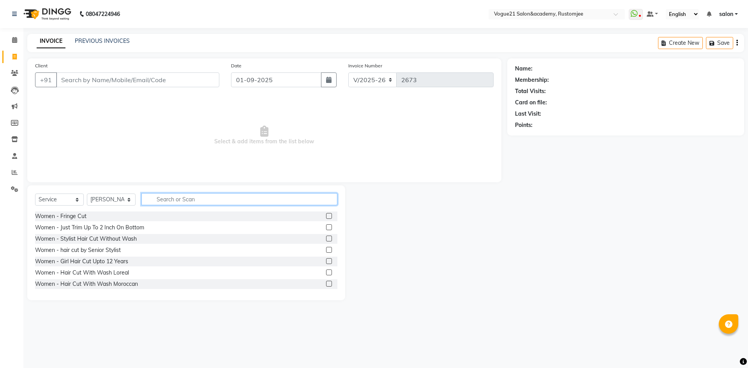
click at [157, 203] on input "text" at bounding box center [239, 199] width 196 height 12
type input "thre"
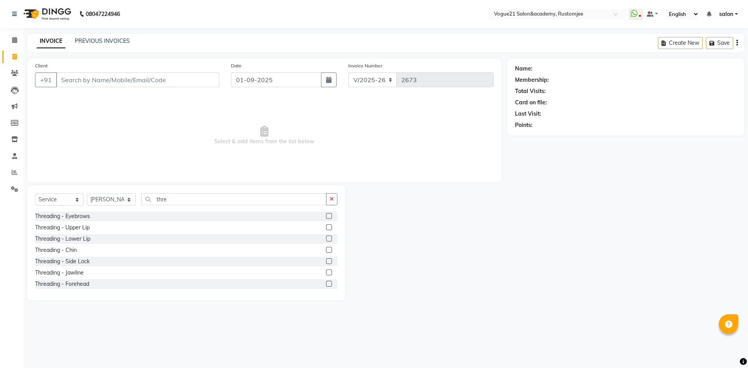
click at [326, 226] on label at bounding box center [329, 227] width 6 height 6
click at [326, 226] on input "checkbox" at bounding box center [328, 227] width 5 height 5
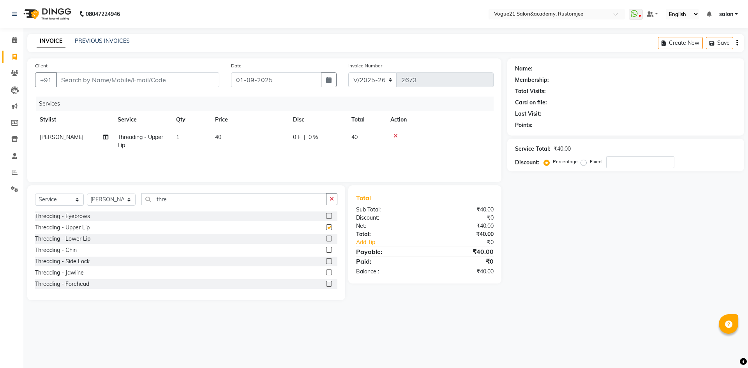
checkbox input "false"
click at [159, 79] on input "Client" at bounding box center [137, 79] width 163 height 15
type input "7"
type input "0"
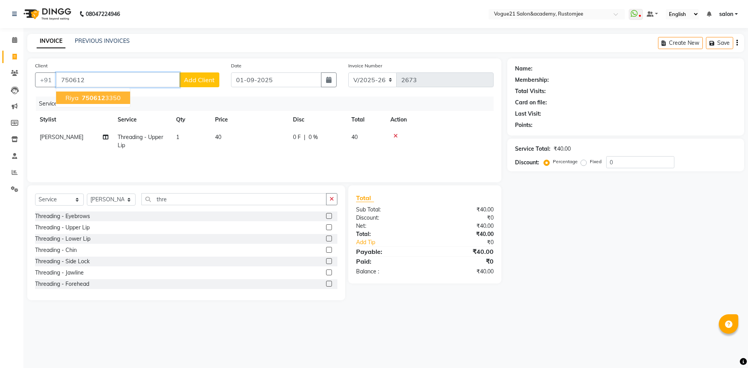
click at [113, 97] on ngb-highlight "750612 3350" at bounding box center [100, 98] width 41 height 8
type input "7506123350"
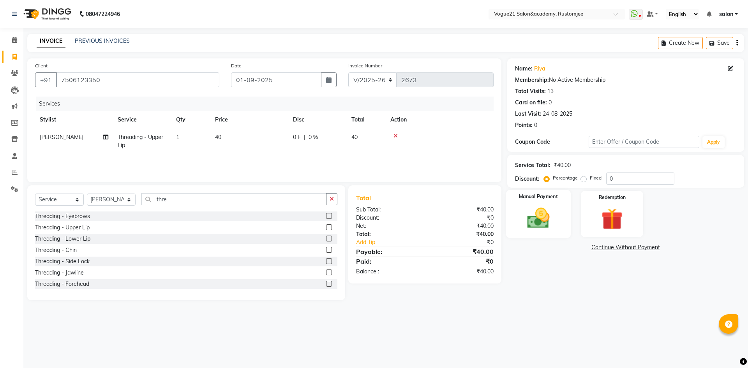
click at [544, 208] on img at bounding box center [538, 218] width 36 height 26
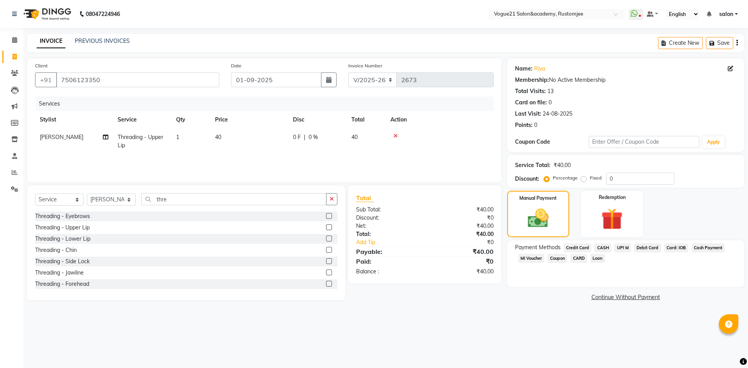
click at [619, 246] on span "UPI M" at bounding box center [622, 247] width 17 height 9
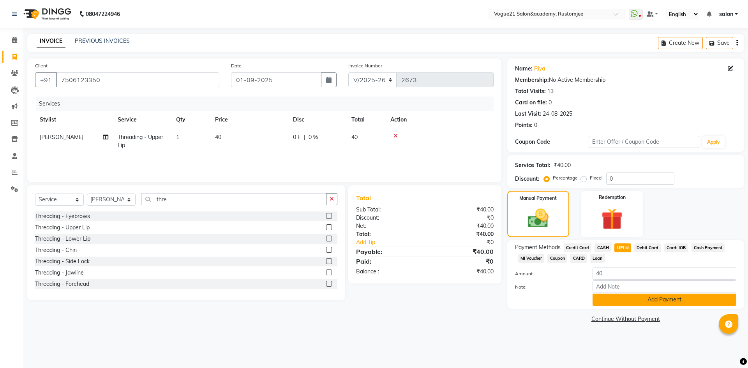
click at [615, 301] on button "Add Payment" at bounding box center [665, 300] width 144 height 12
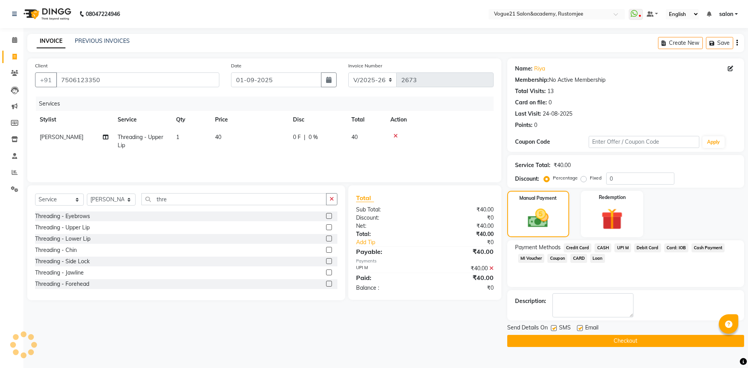
click at [613, 339] on button "Checkout" at bounding box center [625, 341] width 237 height 12
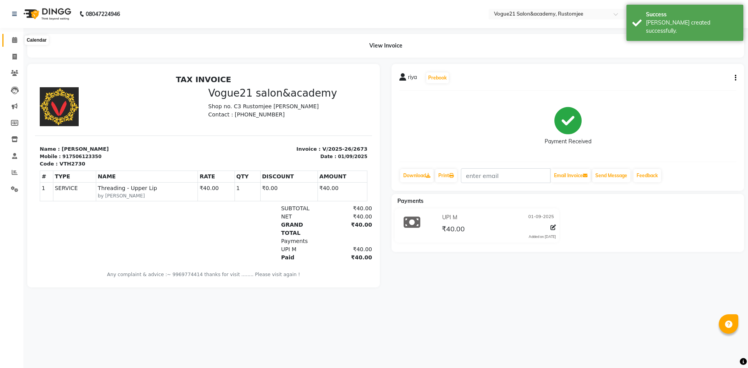
click at [14, 41] on icon at bounding box center [14, 40] width 5 height 6
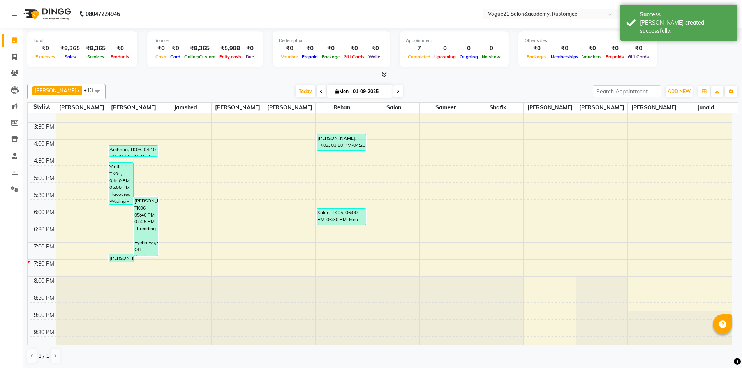
scroll to position [0, 0]
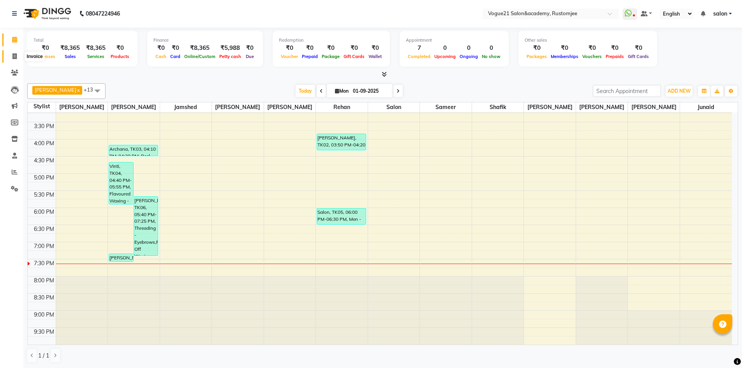
drag, startPoint x: 14, startPoint y: 58, endPoint x: 32, endPoint y: 55, distance: 18.0
click at [14, 58] on icon at bounding box center [14, 56] width 4 height 6
select select "8171"
select select "service"
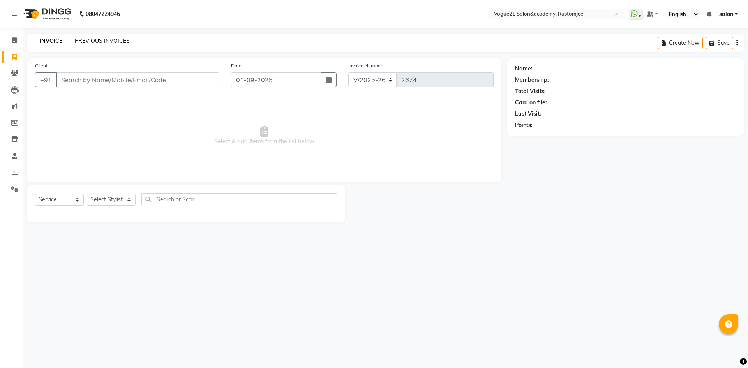
click at [97, 39] on link "PREVIOUS INVOICES" at bounding box center [102, 40] width 55 height 7
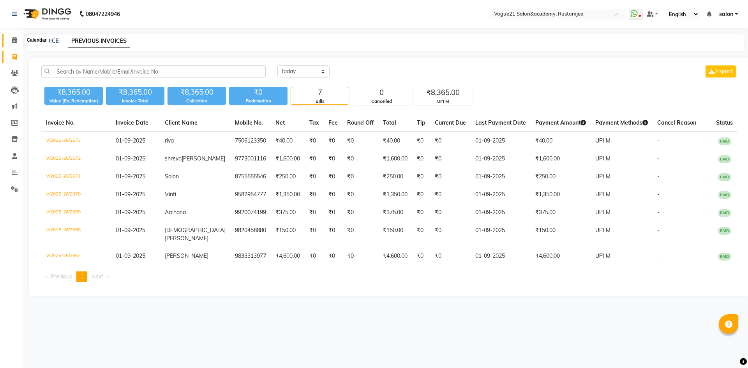
drag, startPoint x: 17, startPoint y: 42, endPoint x: 21, endPoint y: 46, distance: 5.8
click at [17, 42] on icon at bounding box center [14, 40] width 5 height 6
